Goal: Find specific page/section: Find specific page/section

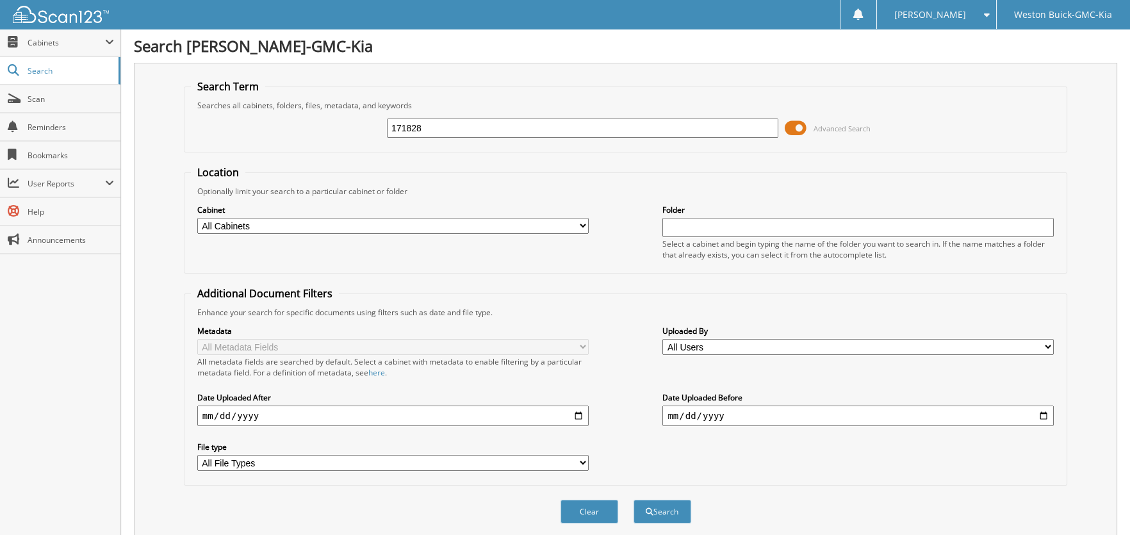
type input "171828"
click at [197, 218] on select "All Cabinets ACCOUNTS PAYABLE BANK RECONS CAR DEAL FUNDING AND RESERVES CAR DEA…" at bounding box center [393, 226] width 392 height 16
click at [479, 227] on select "All Cabinets ACCOUNTS PAYABLE BANK RECONS CAR DEAL FUNDING AND RESERVES CAR DEA…" at bounding box center [393, 226] width 392 height 16
select select "4416"
click at [197, 218] on select "All Cabinets ACCOUNTS PAYABLE BANK RECONS CAR DEAL FUNDING AND RESERVES CAR DEA…" at bounding box center [393, 226] width 392 height 16
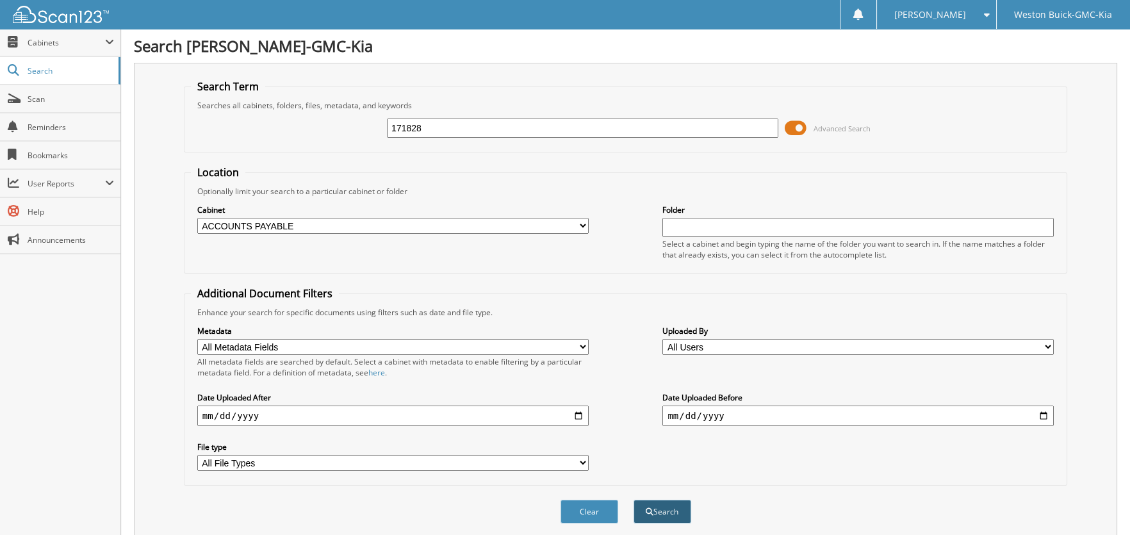
click at [657, 505] on button "Search" at bounding box center [663, 512] width 58 height 24
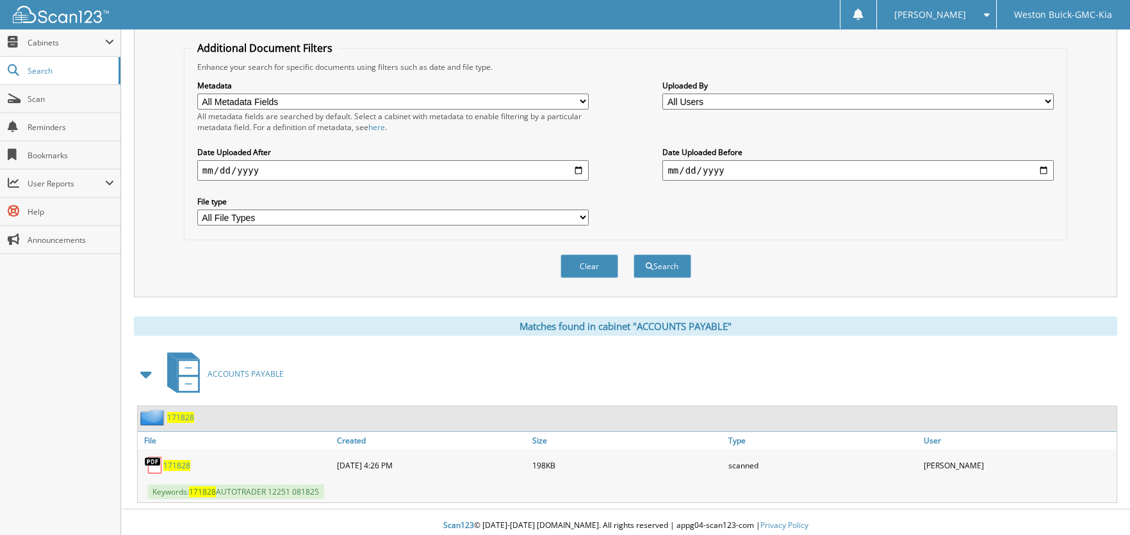
click at [183, 414] on span "171828" at bounding box center [180, 417] width 27 height 11
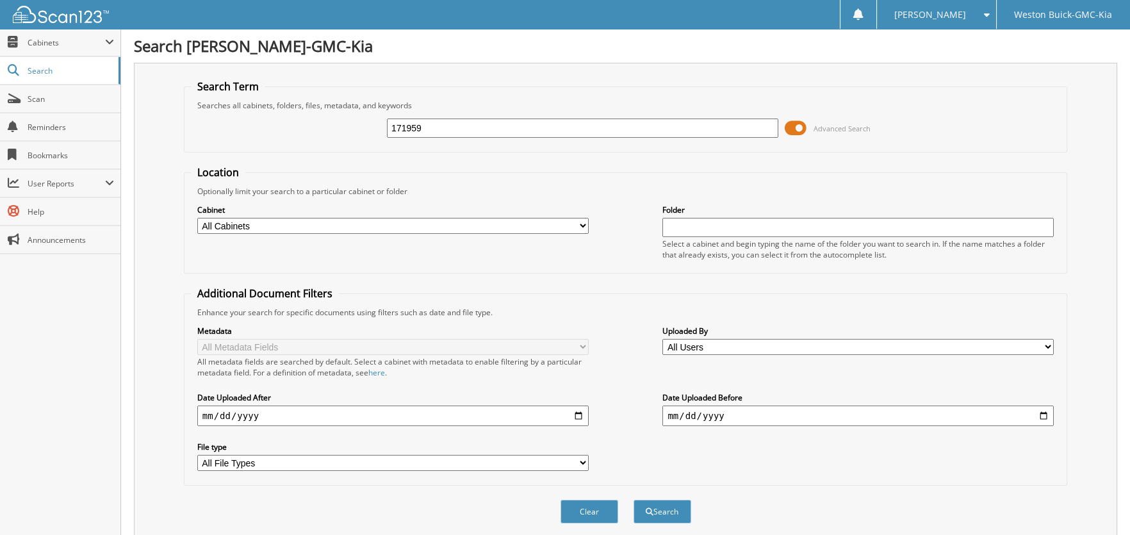
type input "171959"
click at [242, 222] on select "All Cabinets ACCOUNTS PAYABLE BANK RECONS CAR DEAL FUNDING AND RESERVES CAR DEA…" at bounding box center [393, 226] width 392 height 16
select select "4416"
click at [197, 218] on select "All Cabinets ACCOUNTS PAYABLE BANK RECONS CAR DEAL FUNDING AND RESERVES CAR DEA…" at bounding box center [393, 226] width 392 height 16
click at [683, 507] on button "Search" at bounding box center [663, 512] width 58 height 24
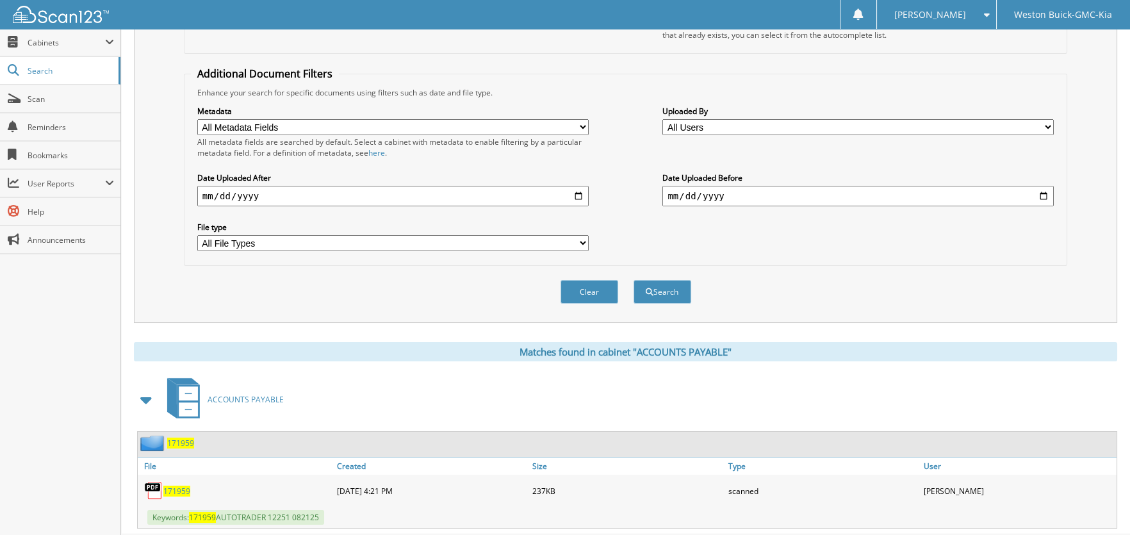
scroll to position [245, 0]
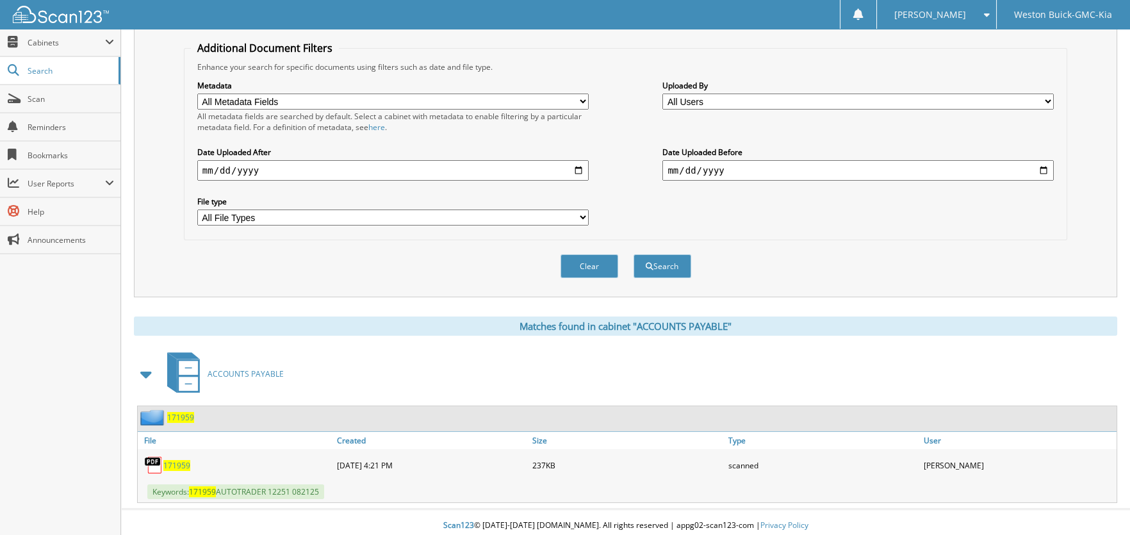
click at [181, 412] on span "171959" at bounding box center [180, 417] width 27 height 11
